Goal: Use online tool/utility: Use online tool/utility

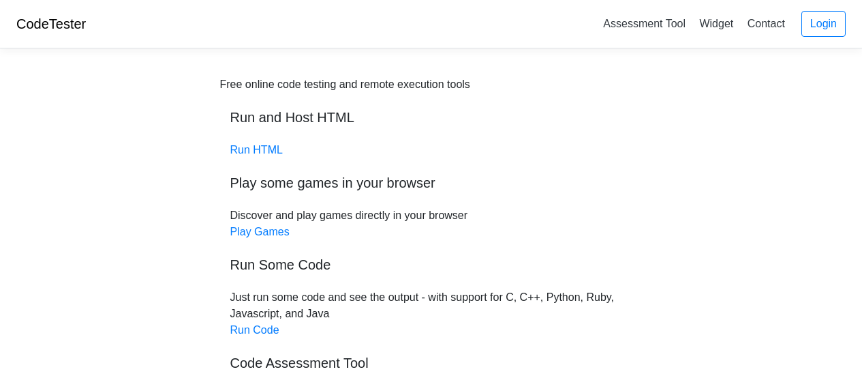
scroll to position [68, 0]
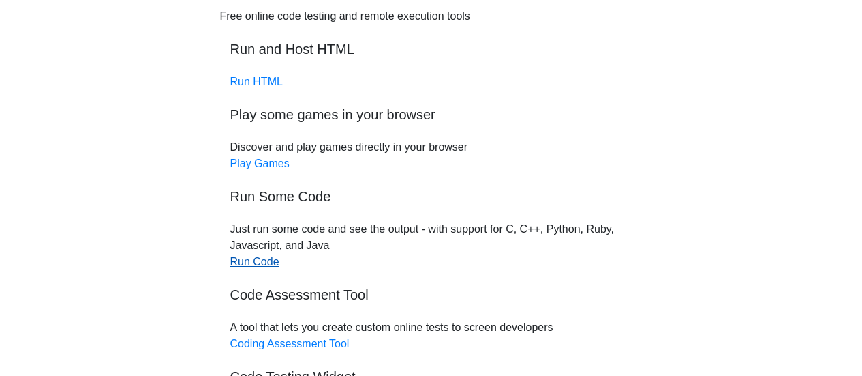
click at [251, 263] on link "Run Code" at bounding box center [254, 262] width 49 height 12
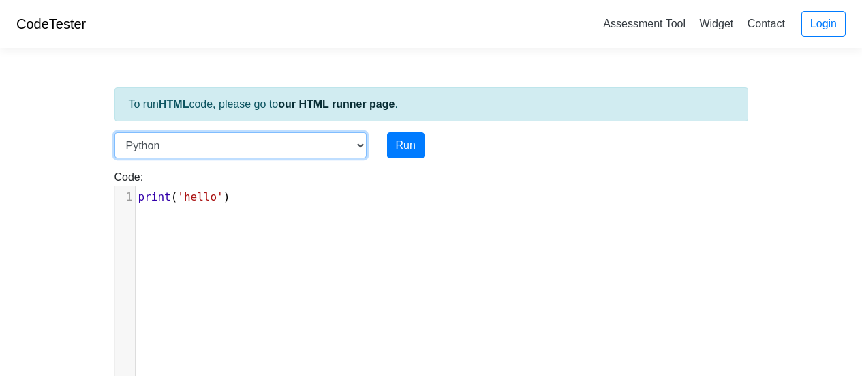
click at [348, 142] on select "C C++ Go Java Javascript Python Ruby" at bounding box center [241, 145] width 252 height 26
click at [115, 132] on select "C C++ Go Java Javascript Python Ruby" at bounding box center [241, 145] width 252 height 26
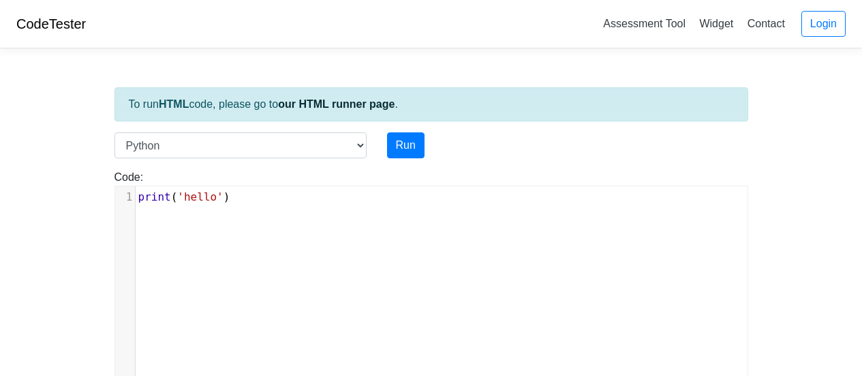
click at [560, 138] on div "Language C C++ Go Java Javascript Python Ruby Run" at bounding box center [431, 145] width 654 height 26
click at [335, 213] on div "xxxxxxxxxx 1 print ( 'hello' )" at bounding box center [441, 298] width 653 height 224
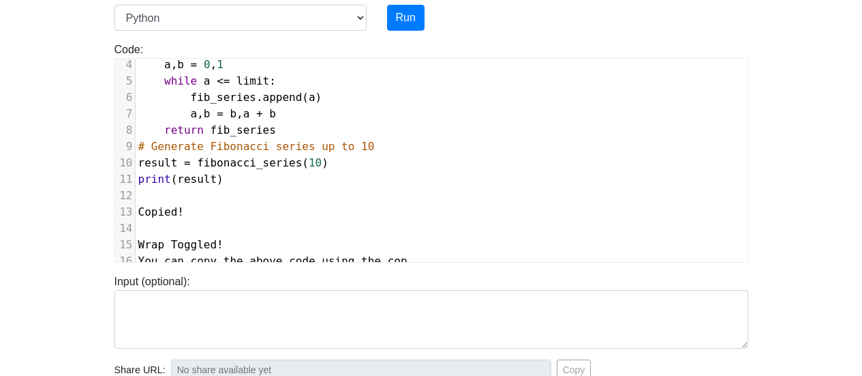
scroll to position [150, 0]
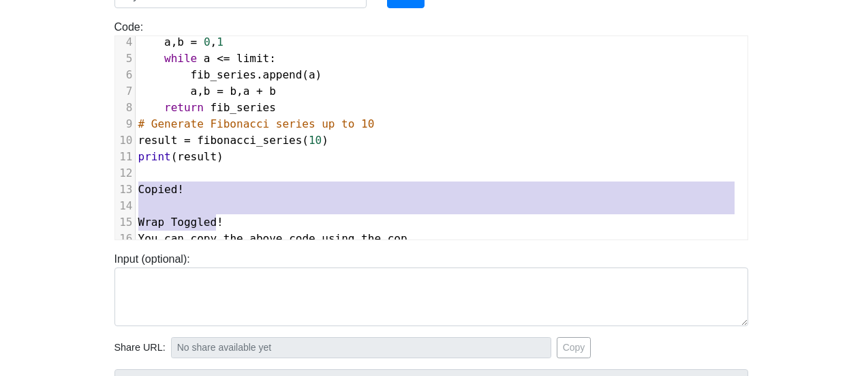
type textarea "Copied! Wrap Toggled! You can copy the above code using the cop"
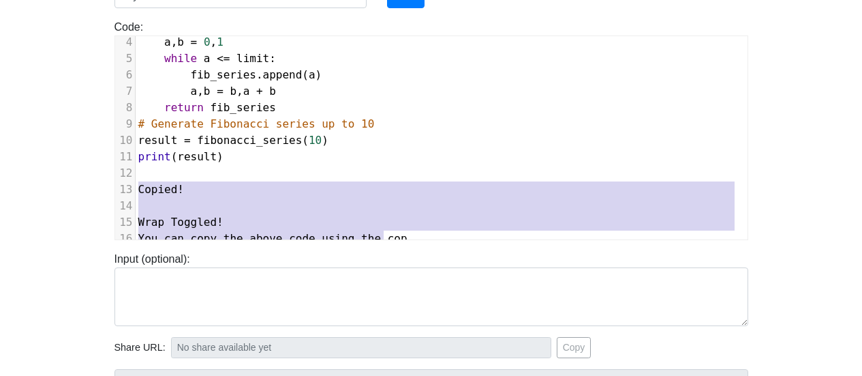
drag, startPoint x: 140, startPoint y: 178, endPoint x: 442, endPoint y: 223, distance: 305.3
click at [442, 223] on div "1 print ( 'hello' ) 2 def fibonacci_series ( limit ): 3 fib_series = [] 4 a , b…" at bounding box center [442, 116] width 612 height 262
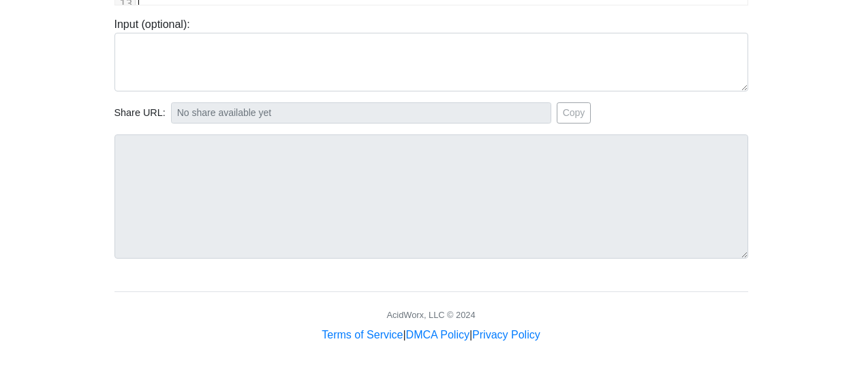
scroll to position [248, 0]
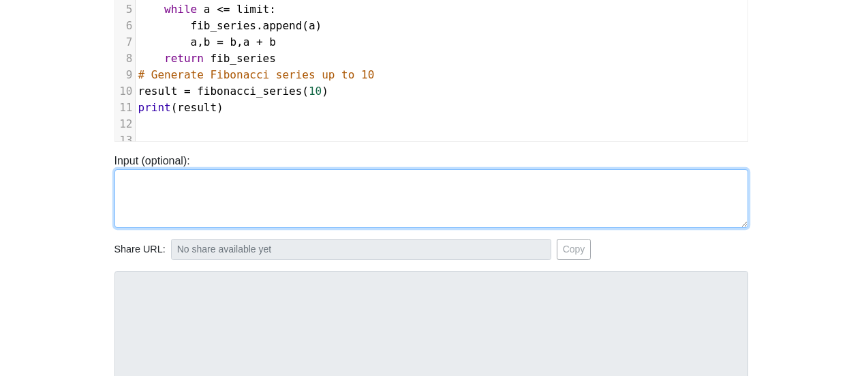
click at [249, 185] on textarea at bounding box center [432, 198] width 634 height 59
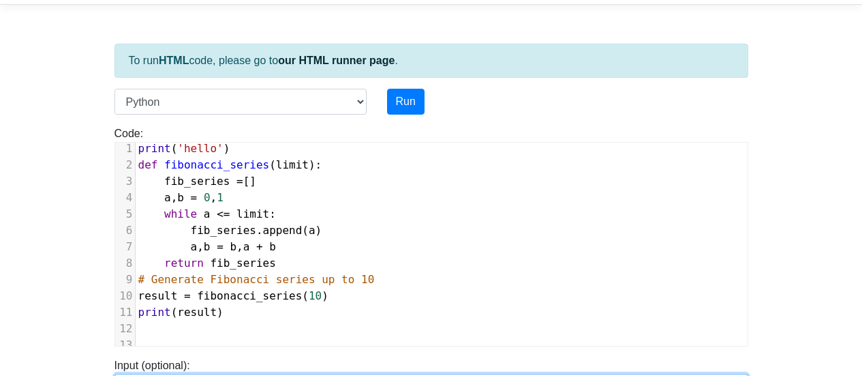
scroll to position [0, 0]
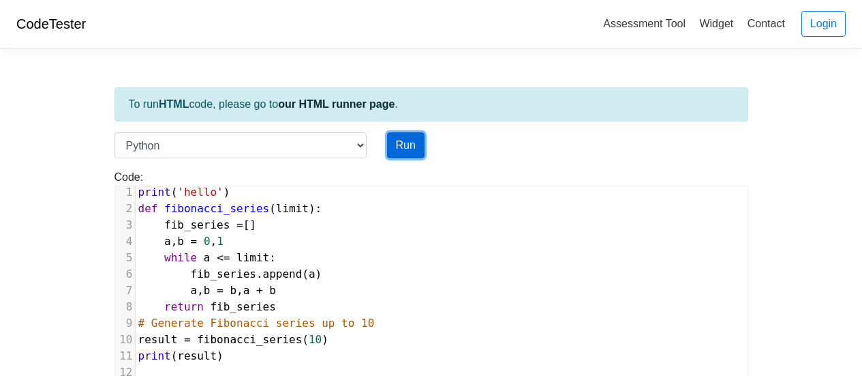
click at [416, 151] on button "Run" at bounding box center [405, 145] width 37 height 26
type input "[URL][DOMAIN_NAME]"
type textarea "Stdout: hello [0, 1, 1, 2, 3, 5, 8]"
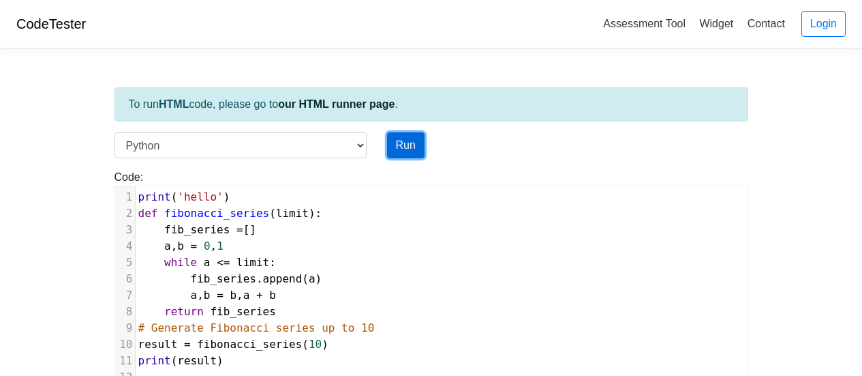
click at [399, 147] on button "Run" at bounding box center [405, 145] width 37 height 26
type input "[URL][DOMAIN_NAME]"
type textarea "Stdout: hello [0, 1, 1, 2, 3, 5, 8]"
drag, startPoint x: 263, startPoint y: 213, endPoint x: 297, endPoint y: 213, distance: 33.4
click at [297, 213] on span "def fibonacci_series ( limit ):" at bounding box center [230, 213] width 184 height 13
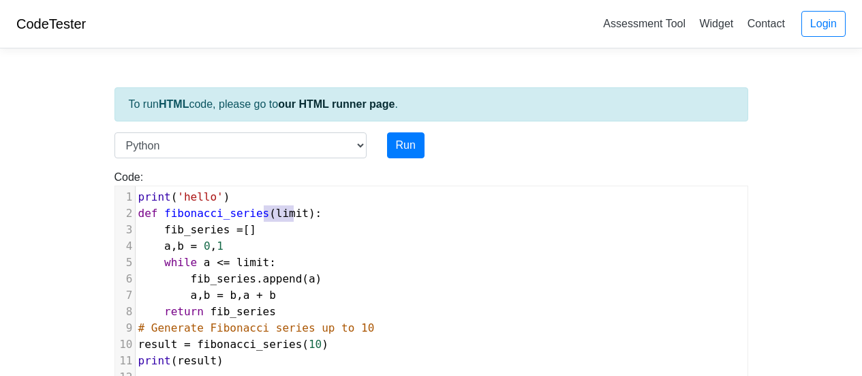
scroll to position [5, 5]
type textarea "n"
click at [398, 140] on button "Run" at bounding box center [405, 145] width 37 height 26
type input "[URL][DOMAIN_NAME]"
type textarea "Submission status: Runtime Error (NZEC) Stdout: hello Stderr: Traceback (most r…"
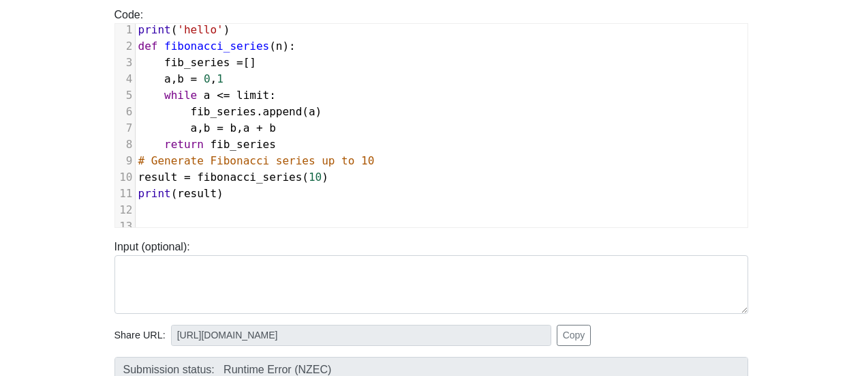
scroll to position [136, 0]
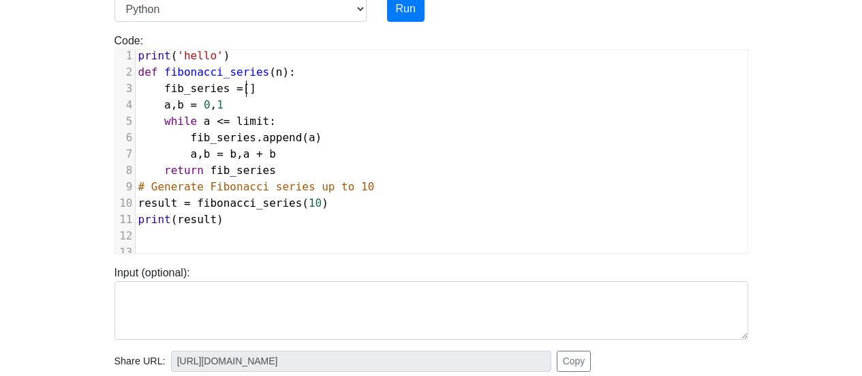
click at [245, 82] on span "fib_series = []" at bounding box center [197, 88] width 119 height 13
type textarea "0,1"
type textarea "fib_series"
drag, startPoint x: 162, startPoint y: 78, endPoint x: 224, endPoint y: 80, distance: 62.7
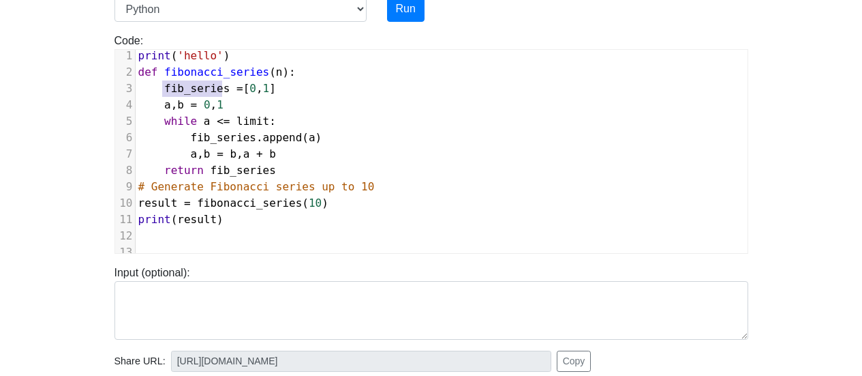
click at [224, 82] on span "fib_series = [ 0 , 1 ]" at bounding box center [207, 88] width 138 height 13
drag, startPoint x: 160, startPoint y: 61, endPoint x: 257, endPoint y: 61, distance: 96.8
click at [257, 65] on span "def fibonacci_series ( n ):" at bounding box center [216, 71] width 157 height 13
type textarea "​fibonacci_series"
type textarea "result"
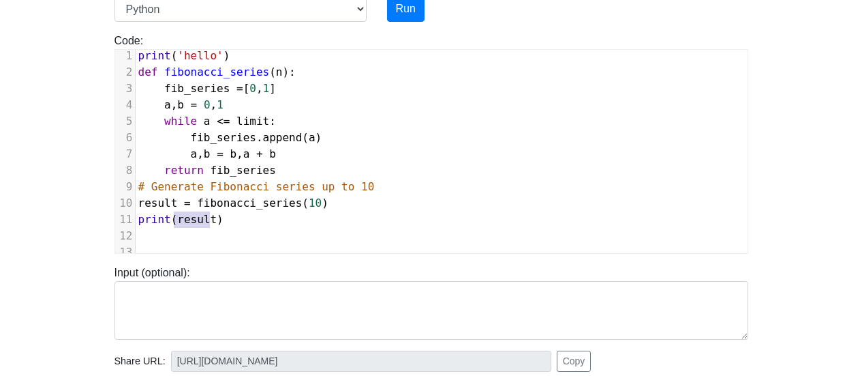
drag, startPoint x: 174, startPoint y: 211, endPoint x: 209, endPoint y: 211, distance: 34.8
click at [209, 213] on span "result" at bounding box center [197, 219] width 40 height 13
paste textarea
click at [397, 10] on button "Run" at bounding box center [405, 9] width 37 height 26
type input "[URL][DOMAIN_NAME]"
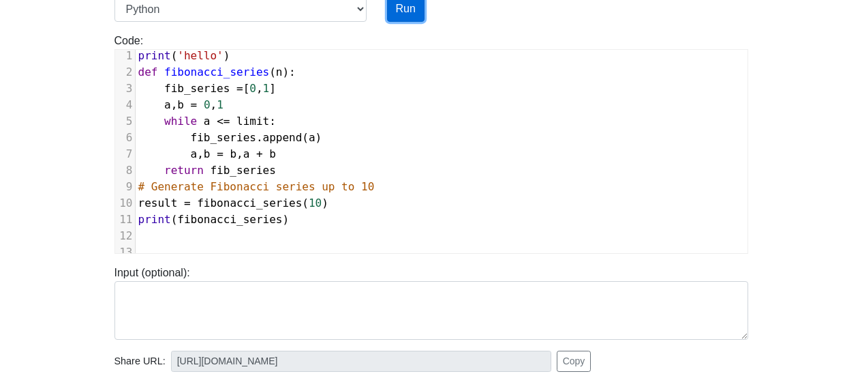
type textarea "Submission status: Runtime Error (NZEC) Stdout: hello Stderr: Traceback (most r…"
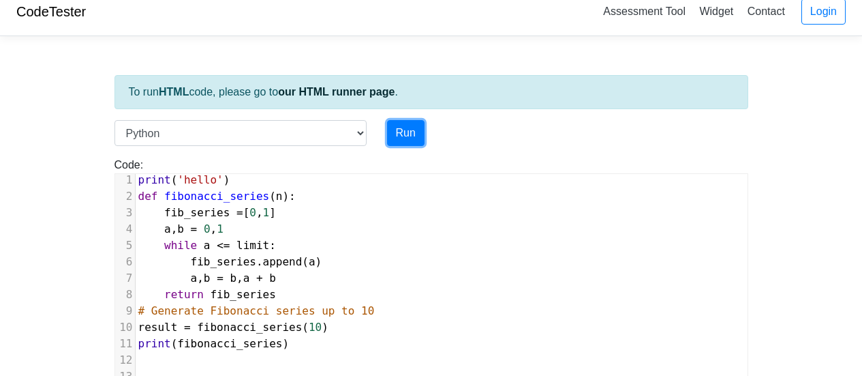
scroll to position [0, 0]
